Goal: Task Accomplishment & Management: Manage account settings

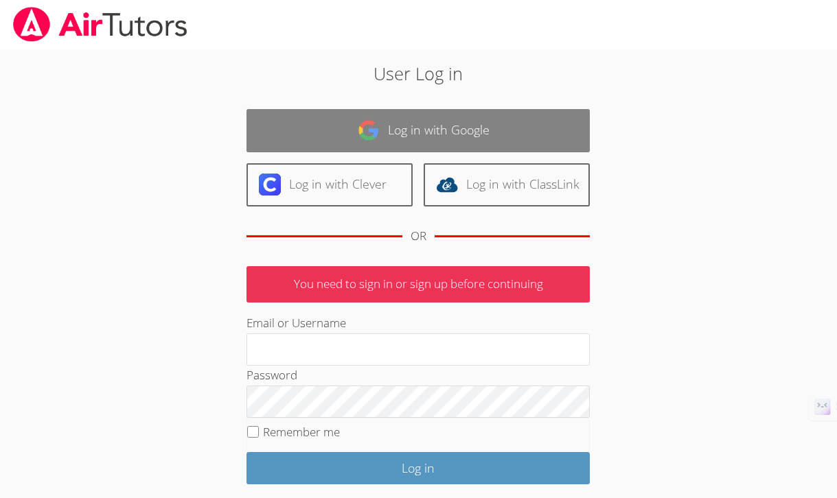
click at [445, 129] on link "Log in with Google" at bounding box center [417, 130] width 343 height 43
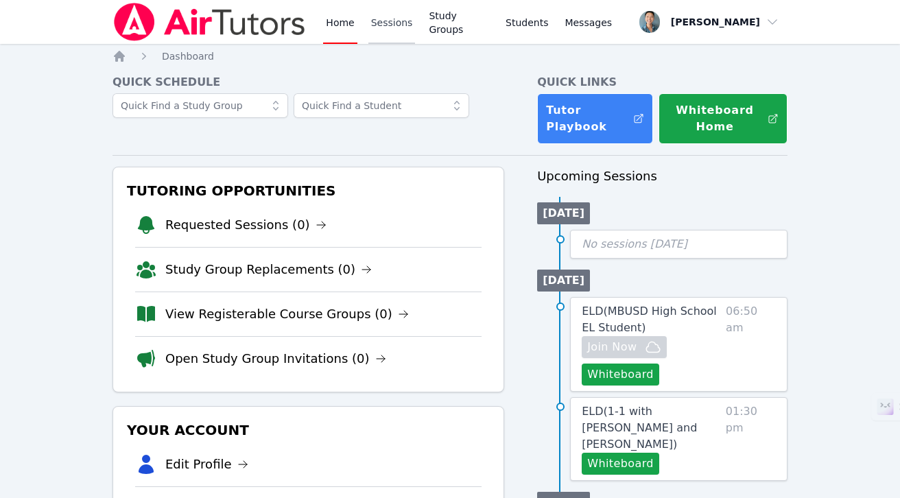
click at [404, 26] on link "Sessions" at bounding box center [392, 22] width 47 height 44
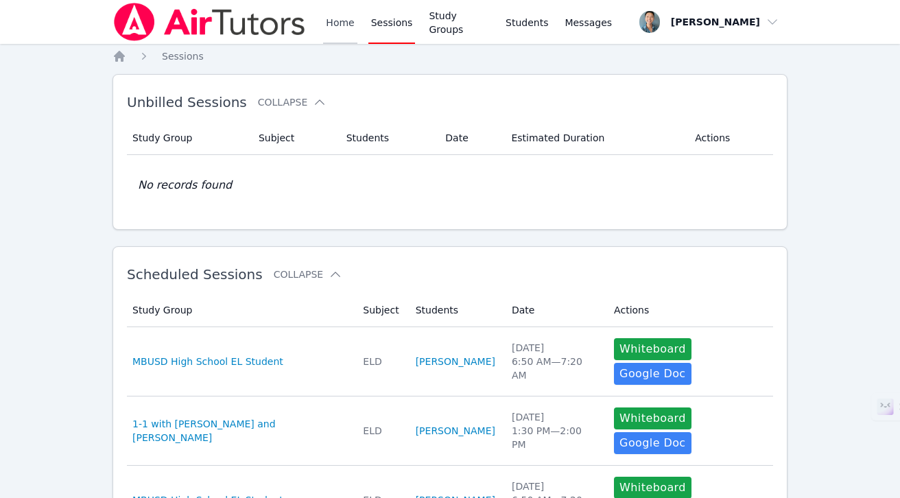
click at [342, 27] on link "Home" at bounding box center [340, 22] width 34 height 44
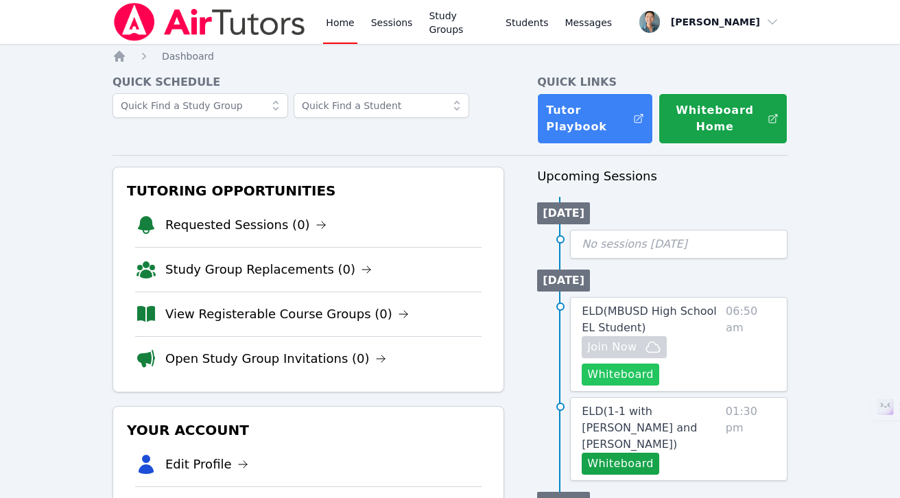
click at [640, 377] on button "Whiteboard" at bounding box center [621, 375] width 78 height 22
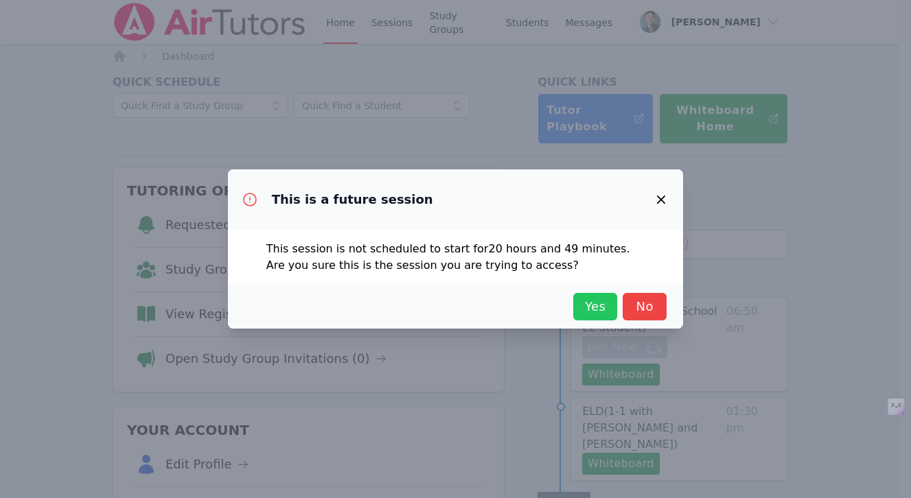
click at [599, 300] on span "Yes" at bounding box center [595, 306] width 30 height 19
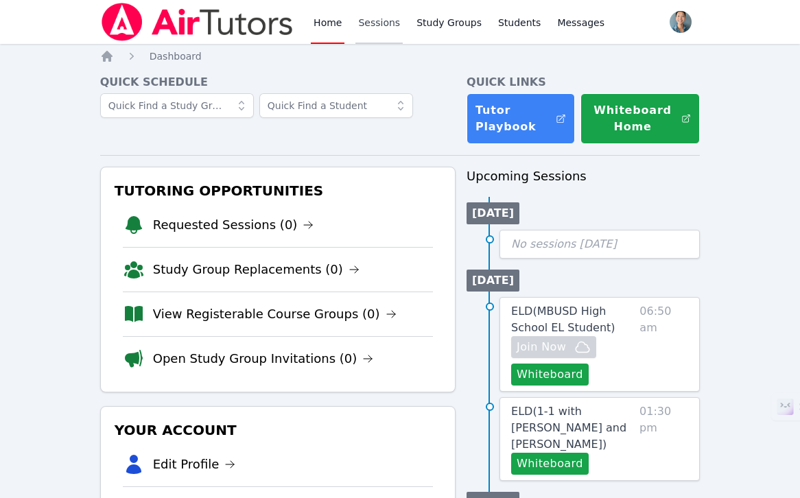
click at [373, 29] on link "Sessions" at bounding box center [378, 22] width 47 height 44
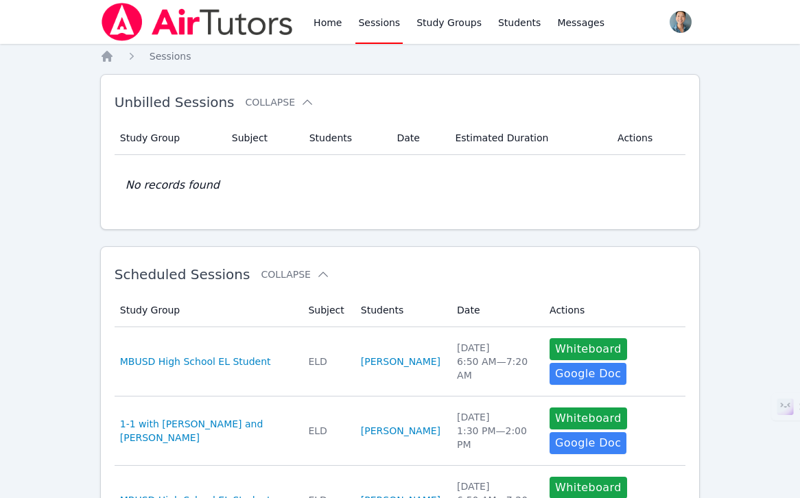
click at [391, 20] on link "Sessions" at bounding box center [378, 22] width 47 height 44
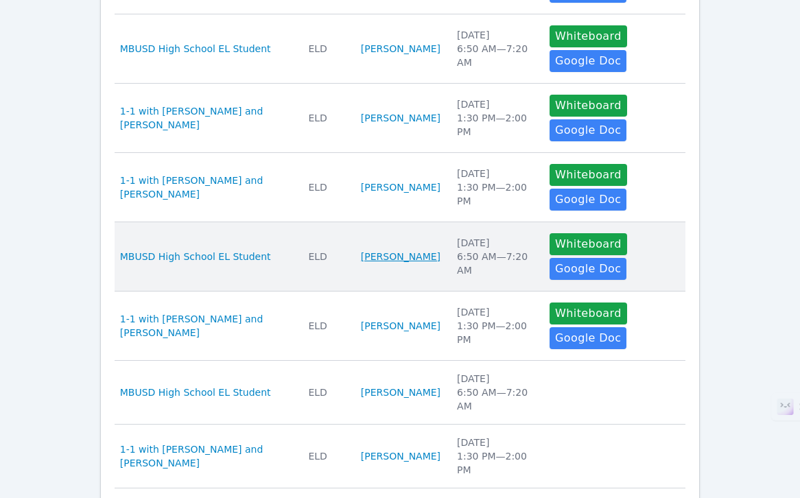
scroll to position [498, 0]
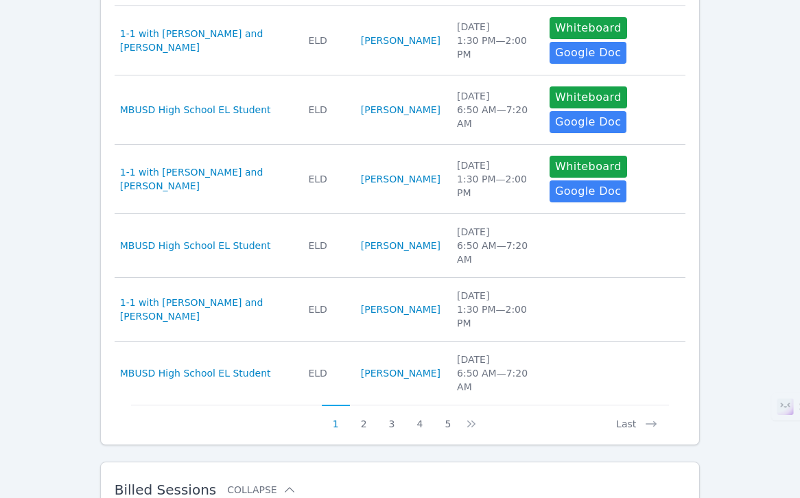
scroll to position [769, 0]
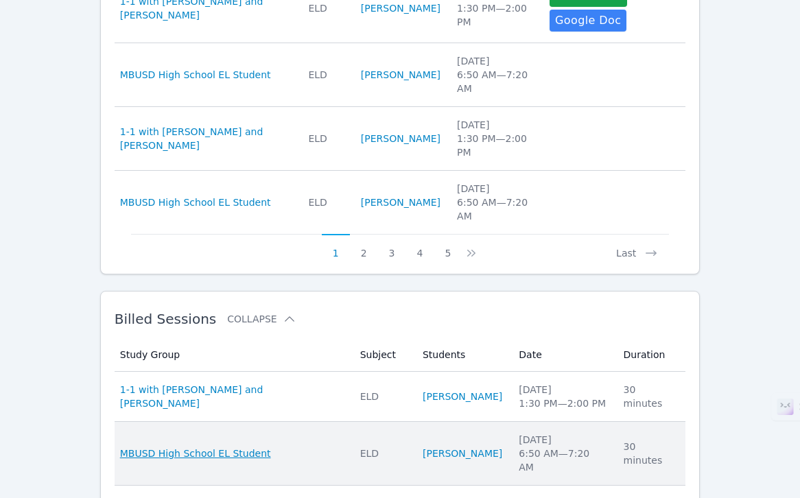
click at [231, 447] on span "MBUSD High School EL Student" at bounding box center [195, 454] width 151 height 14
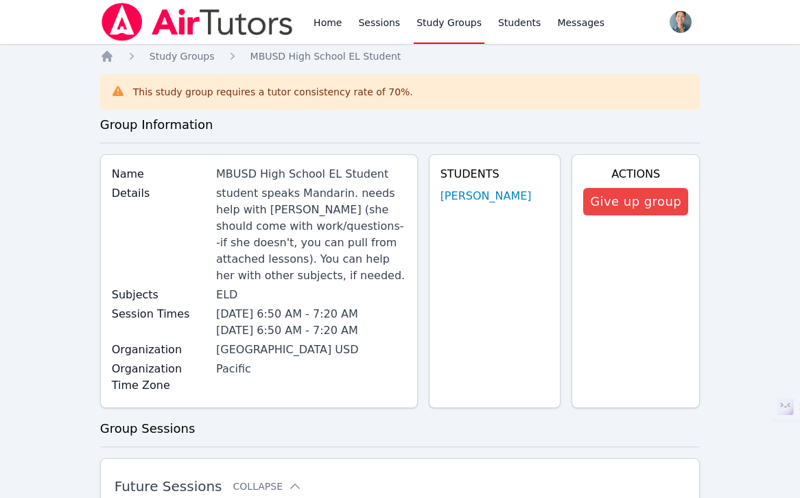
scroll to position [274, 0]
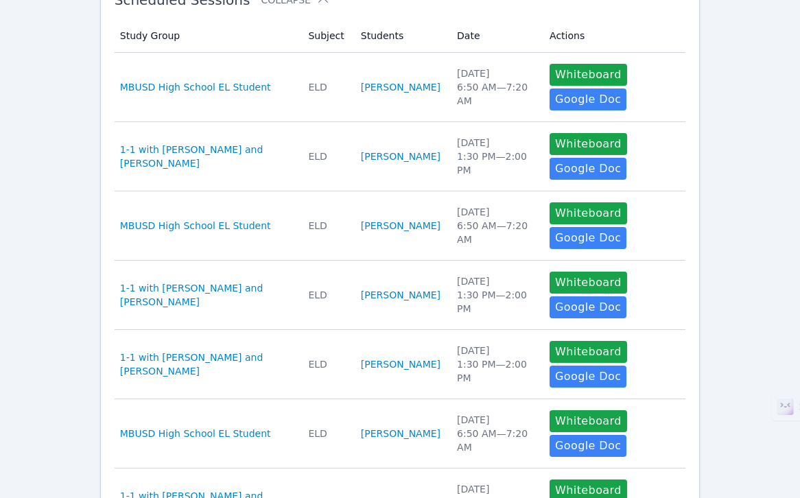
scroll to position [498, 0]
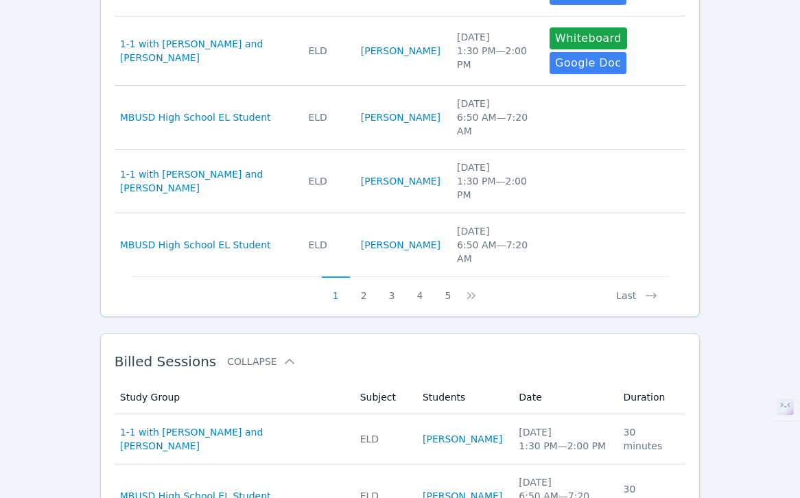
scroll to position [781, 0]
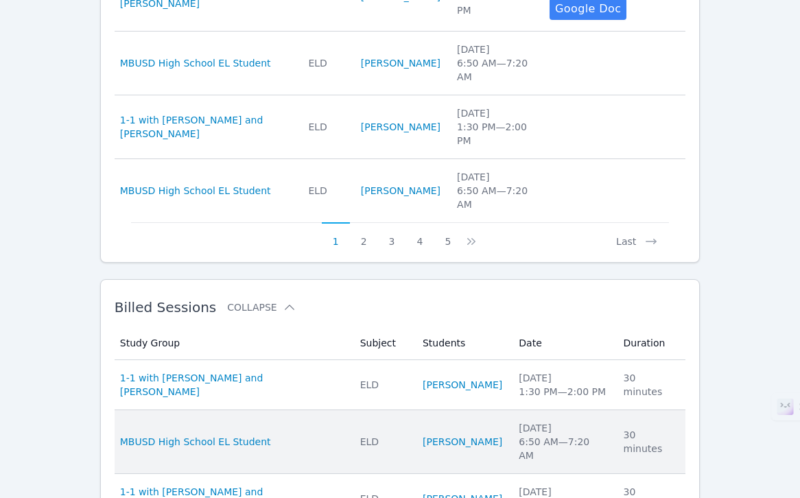
click at [559, 421] on div "[DATE] 6:50 AM — 7:20 AM" at bounding box center [563, 441] width 88 height 41
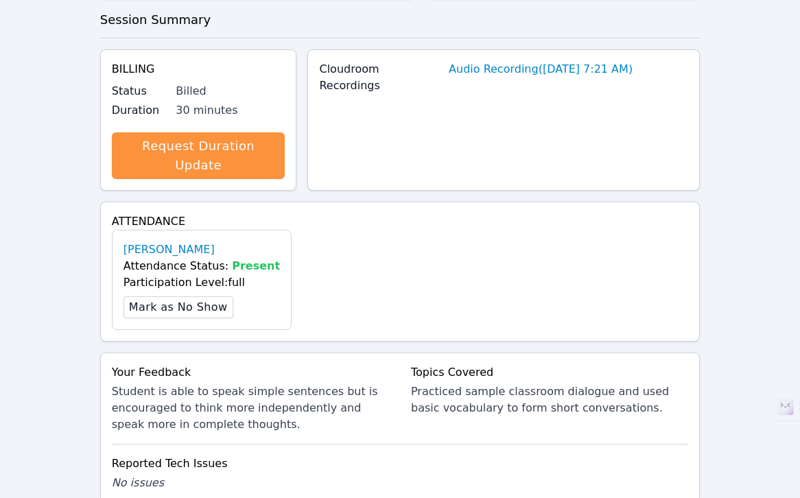
scroll to position [572, 0]
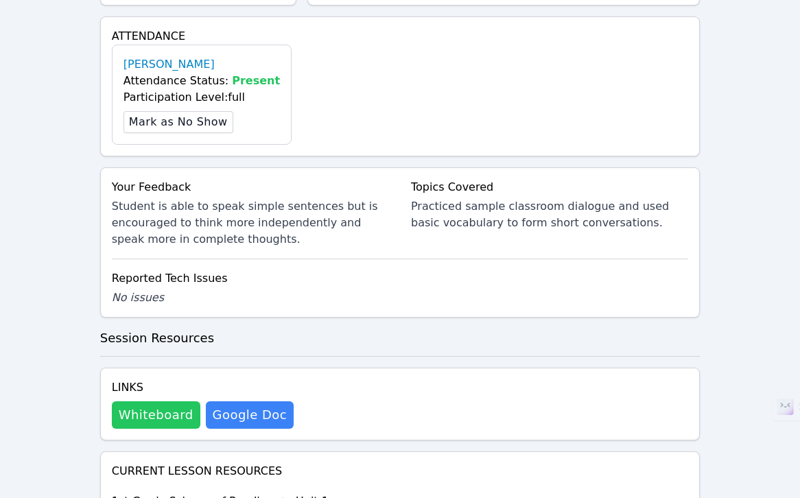
click at [149, 401] on button "Whiteboard" at bounding box center [156, 414] width 89 height 27
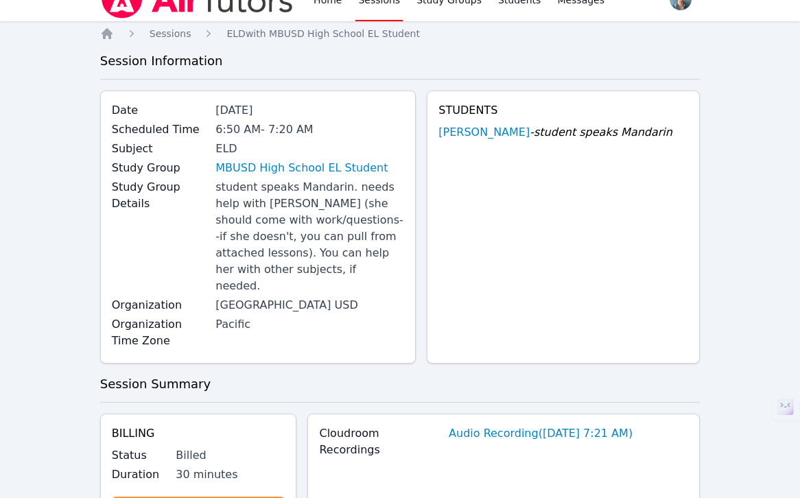
scroll to position [0, 0]
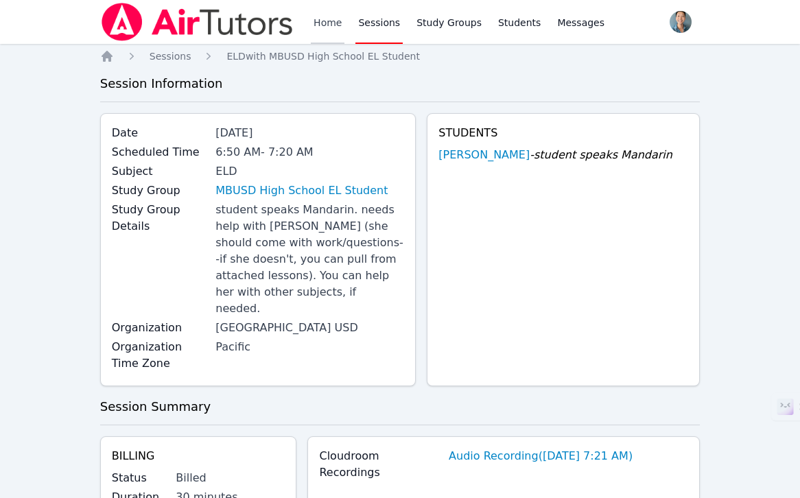
click at [332, 28] on link "Home" at bounding box center [328, 22] width 34 height 44
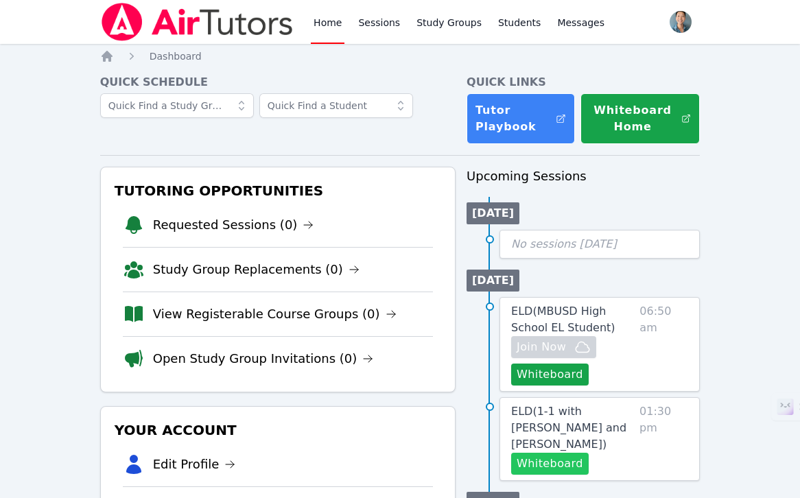
click at [561, 453] on button "Whiteboard" at bounding box center [550, 464] width 78 height 22
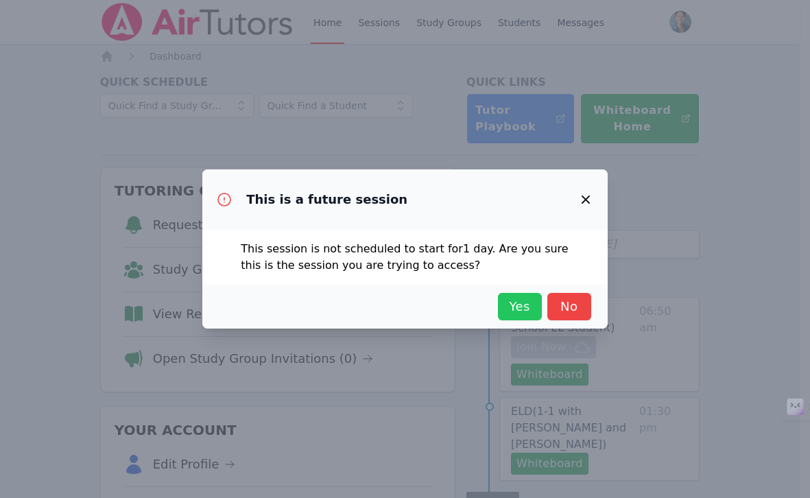
click at [521, 304] on span "Yes" at bounding box center [520, 306] width 30 height 19
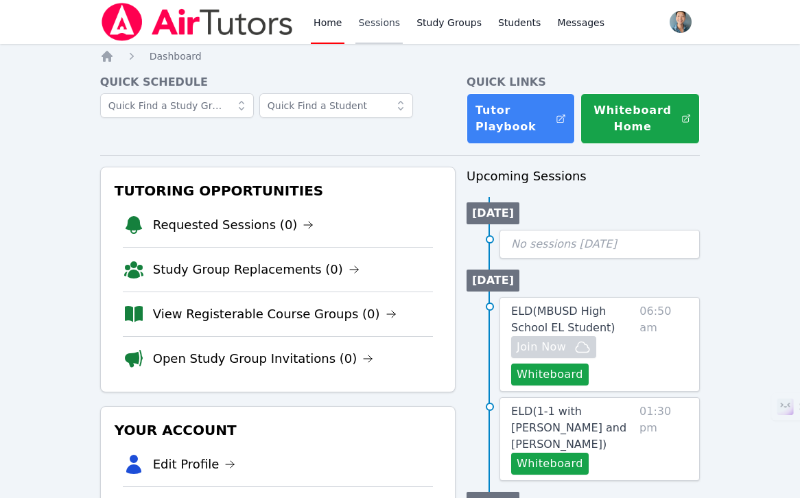
click at [391, 26] on link "Sessions" at bounding box center [378, 22] width 47 height 44
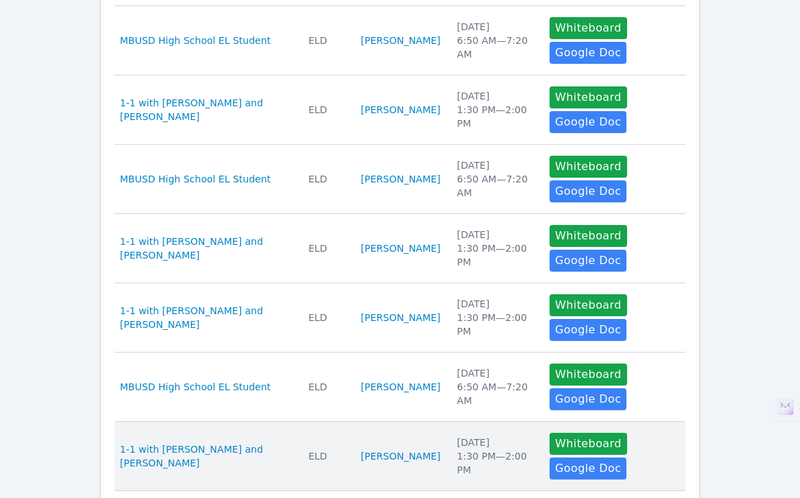
scroll to position [498, 0]
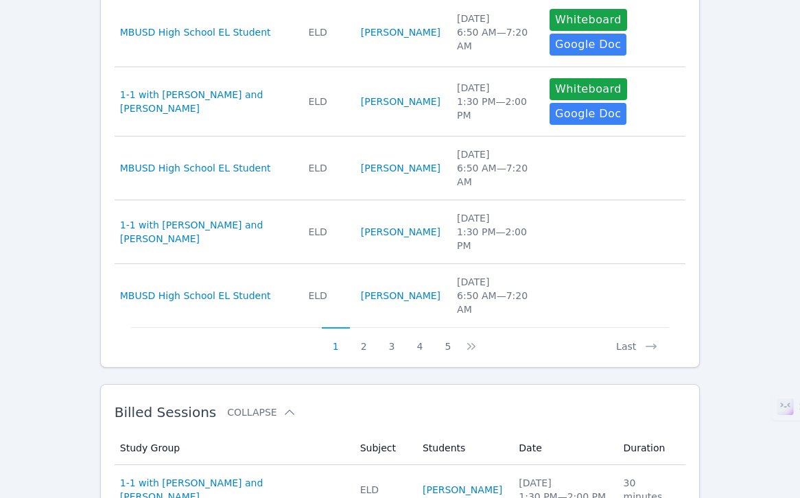
scroll to position [768, 0]
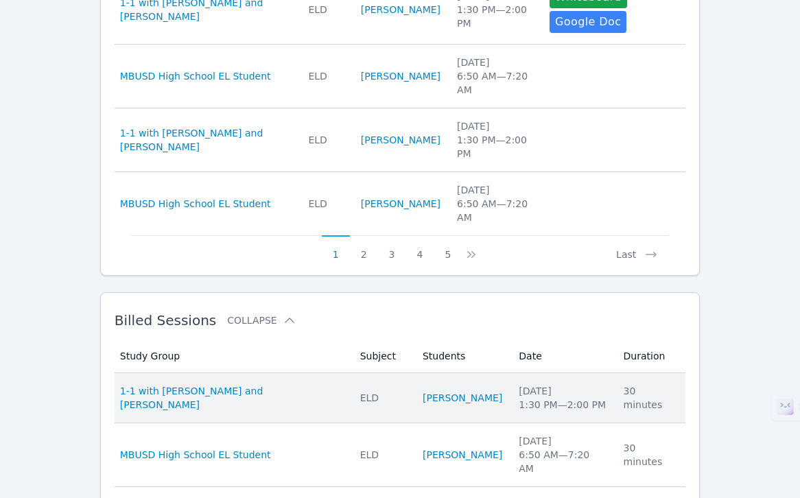
click at [535, 384] on div "[DATE] 1:30 PM — 2:00 PM" at bounding box center [563, 397] width 88 height 27
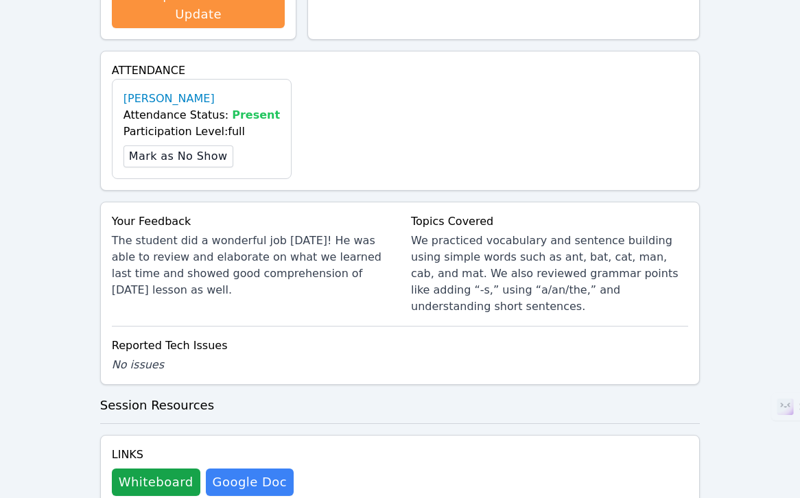
scroll to position [679, 0]
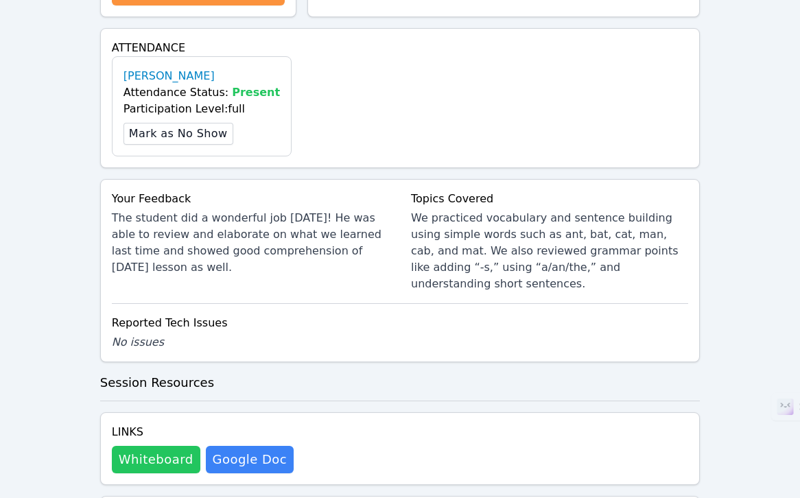
click at [155, 446] on button "Whiteboard" at bounding box center [156, 459] width 89 height 27
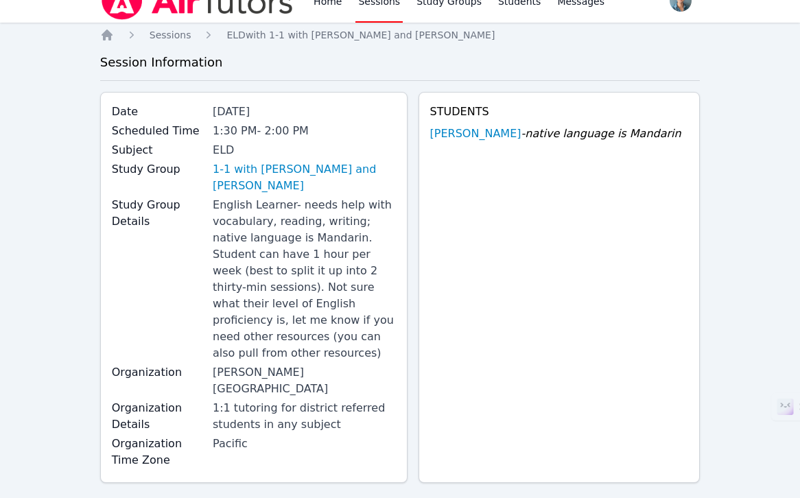
scroll to position [0, 0]
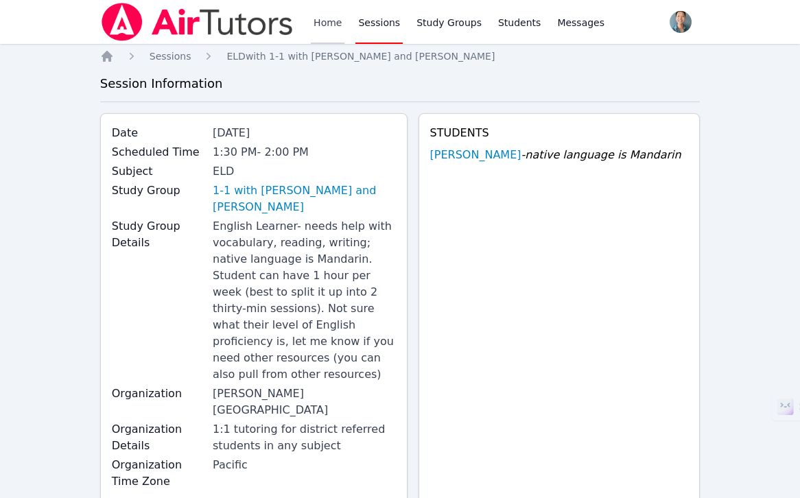
click at [321, 24] on link "Home" at bounding box center [328, 22] width 34 height 44
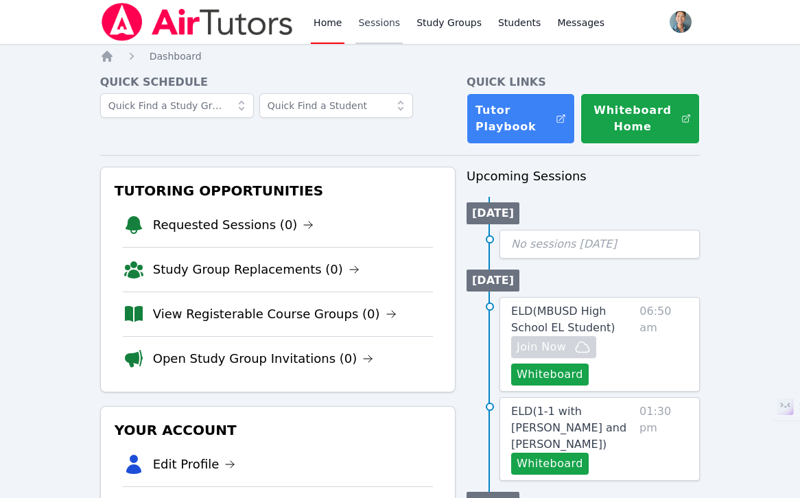
click at [377, 32] on link "Sessions" at bounding box center [378, 22] width 47 height 44
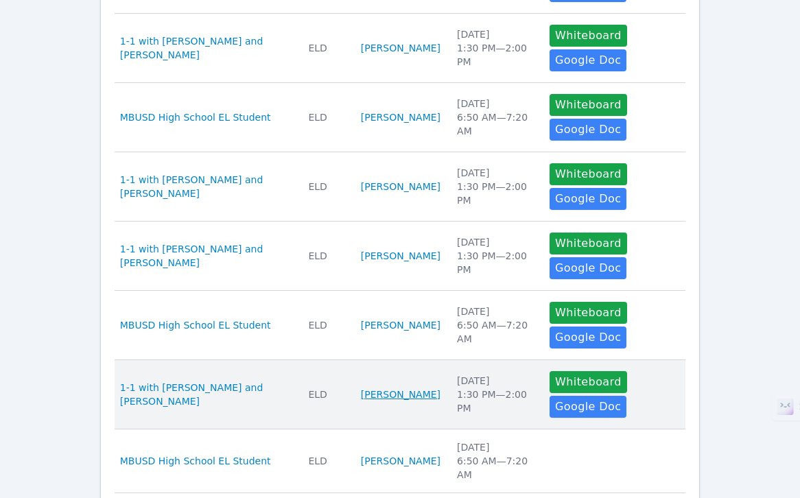
scroll to position [498, 0]
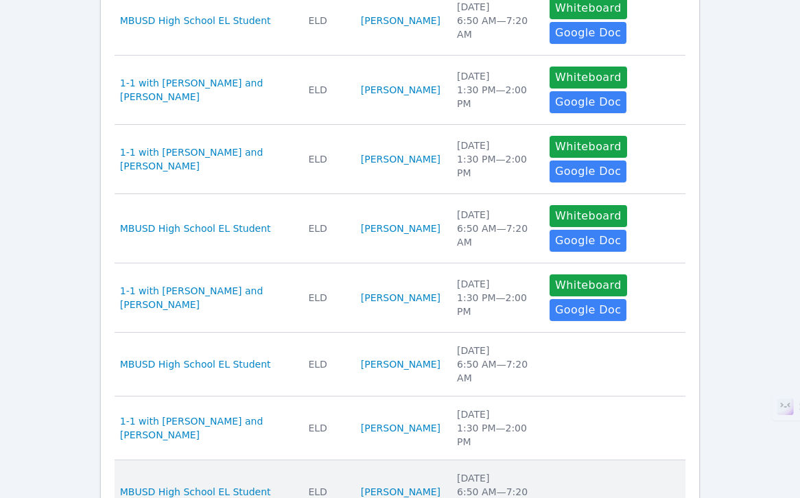
scroll to position [502, 0]
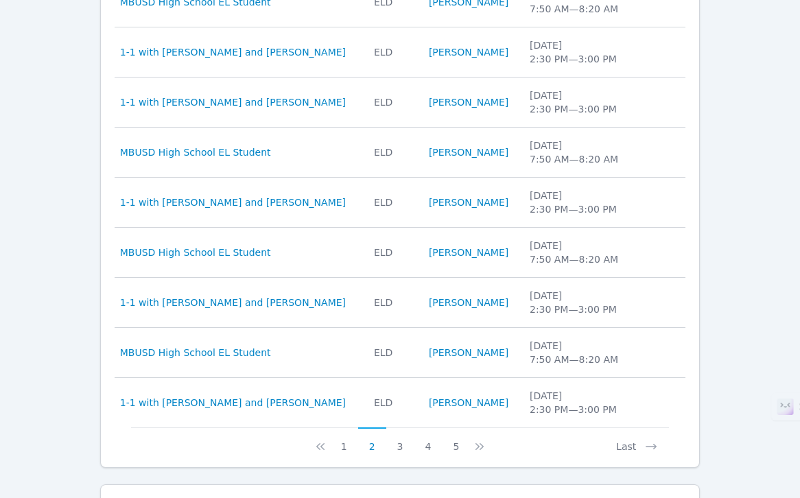
scroll to position [539, 0]
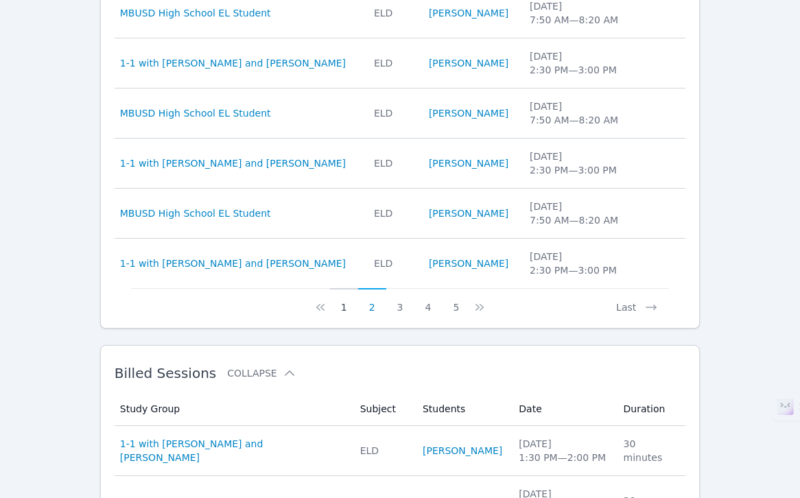
click at [342, 307] on button "1" at bounding box center [344, 301] width 28 height 26
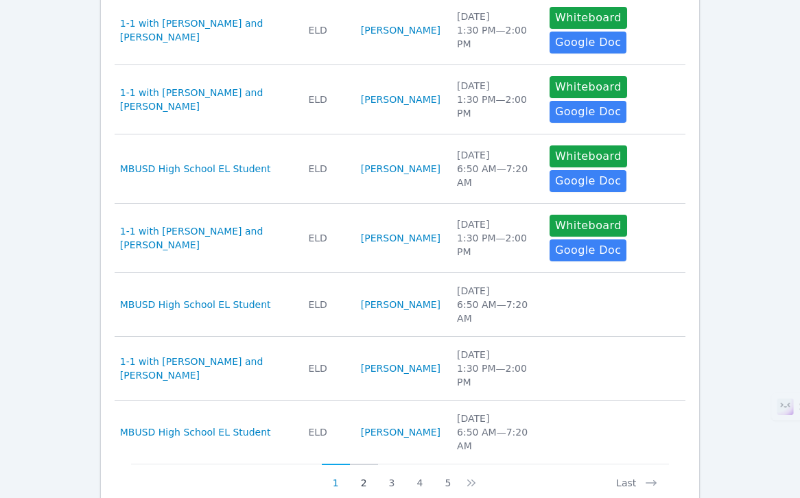
click at [363, 464] on button "2" at bounding box center [364, 477] width 28 height 26
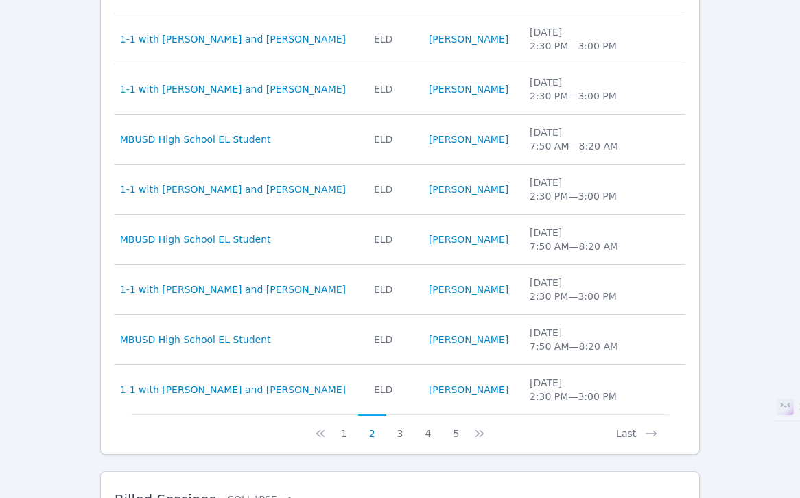
scroll to position [491, 0]
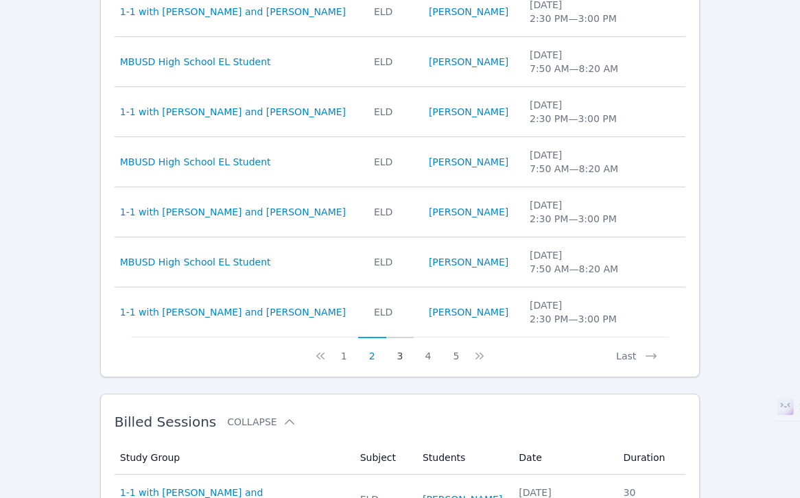
click at [396, 353] on button "3" at bounding box center [400, 350] width 28 height 26
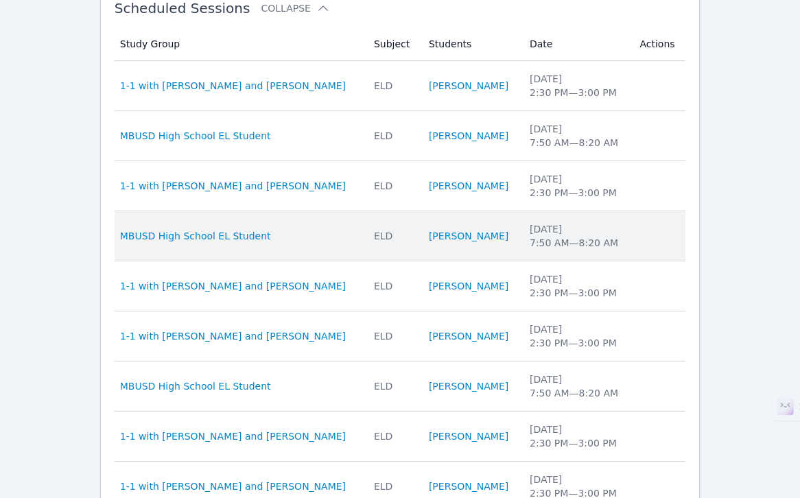
scroll to position [577, 0]
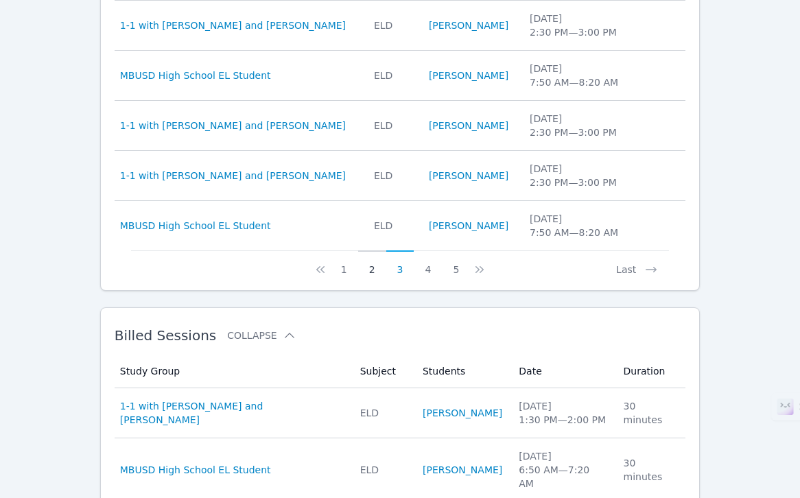
click at [377, 273] on button "2" at bounding box center [372, 263] width 28 height 26
click at [397, 268] on button "3" at bounding box center [400, 263] width 28 height 26
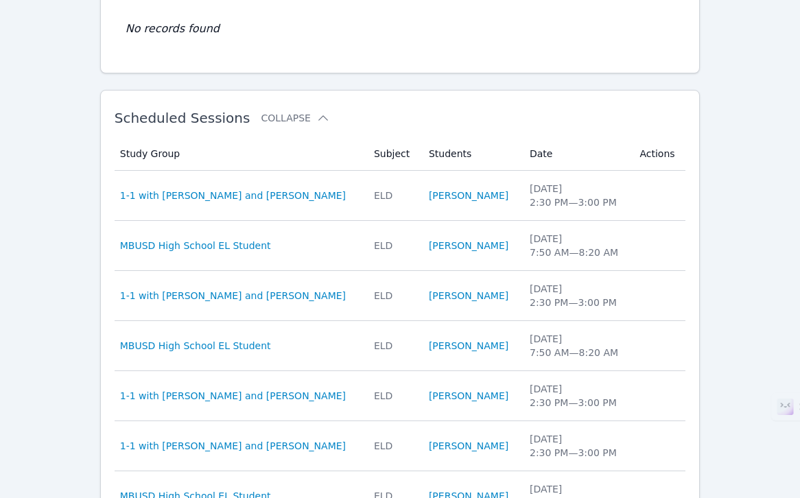
scroll to position [0, 0]
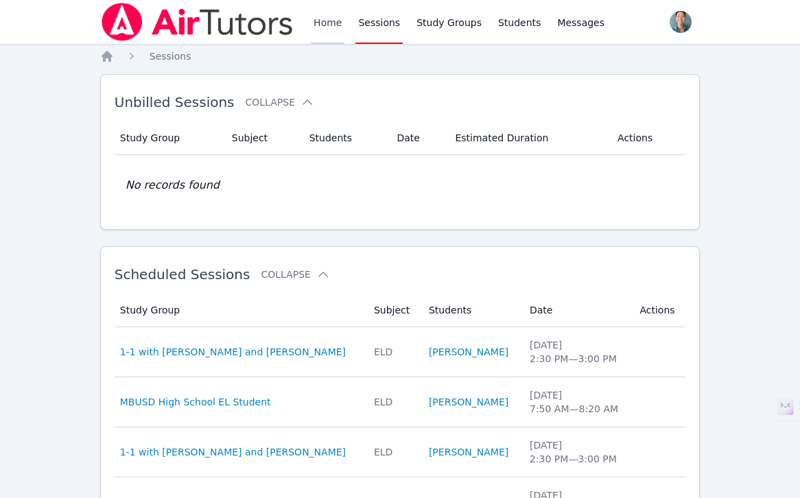
click at [325, 11] on link "Home" at bounding box center [328, 22] width 34 height 44
